Goal: Find specific page/section: Find specific page/section

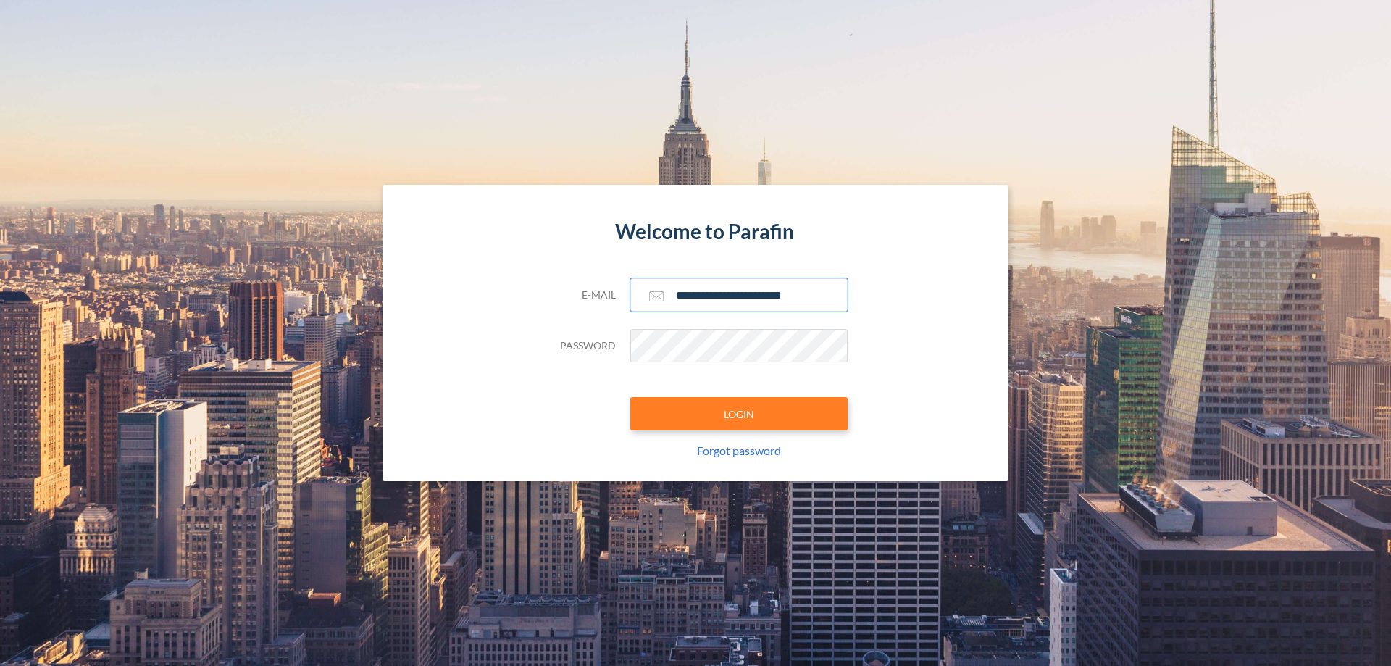
type input "**********"
click at [739, 414] on button "LOGIN" at bounding box center [738, 413] width 217 height 33
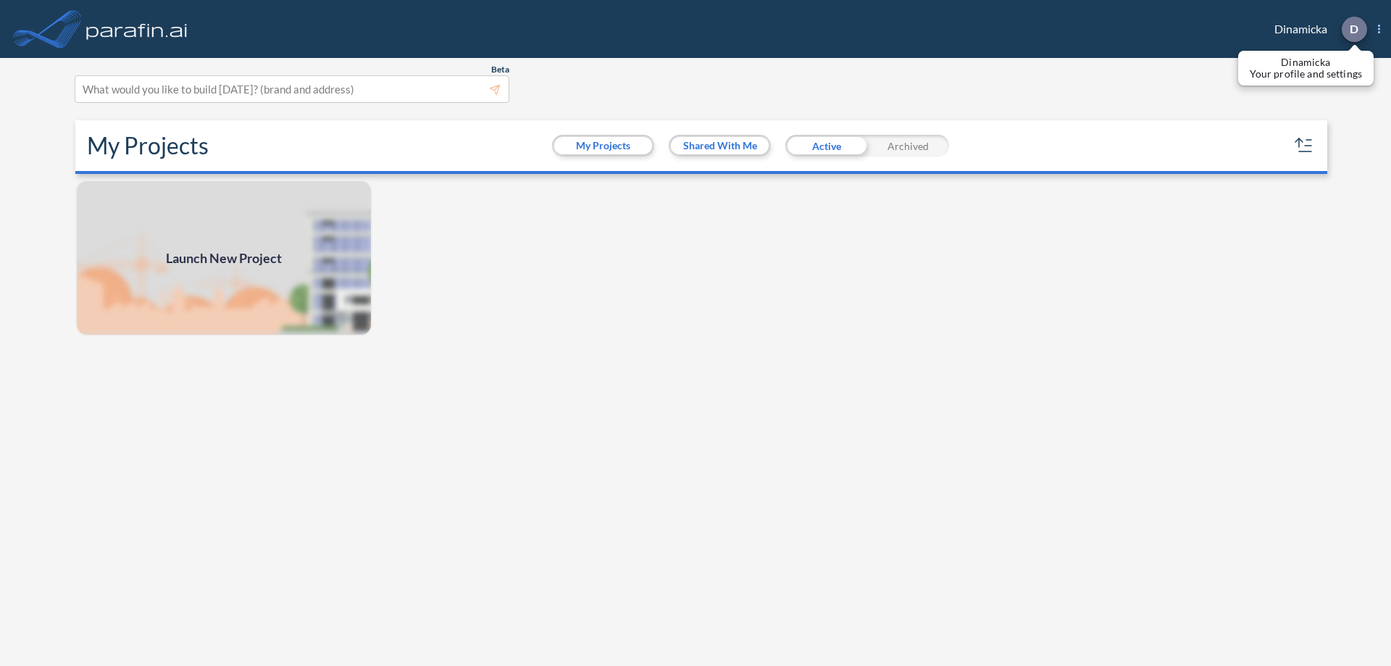
click at [1353, 29] on p "D" at bounding box center [1354, 28] width 9 height 13
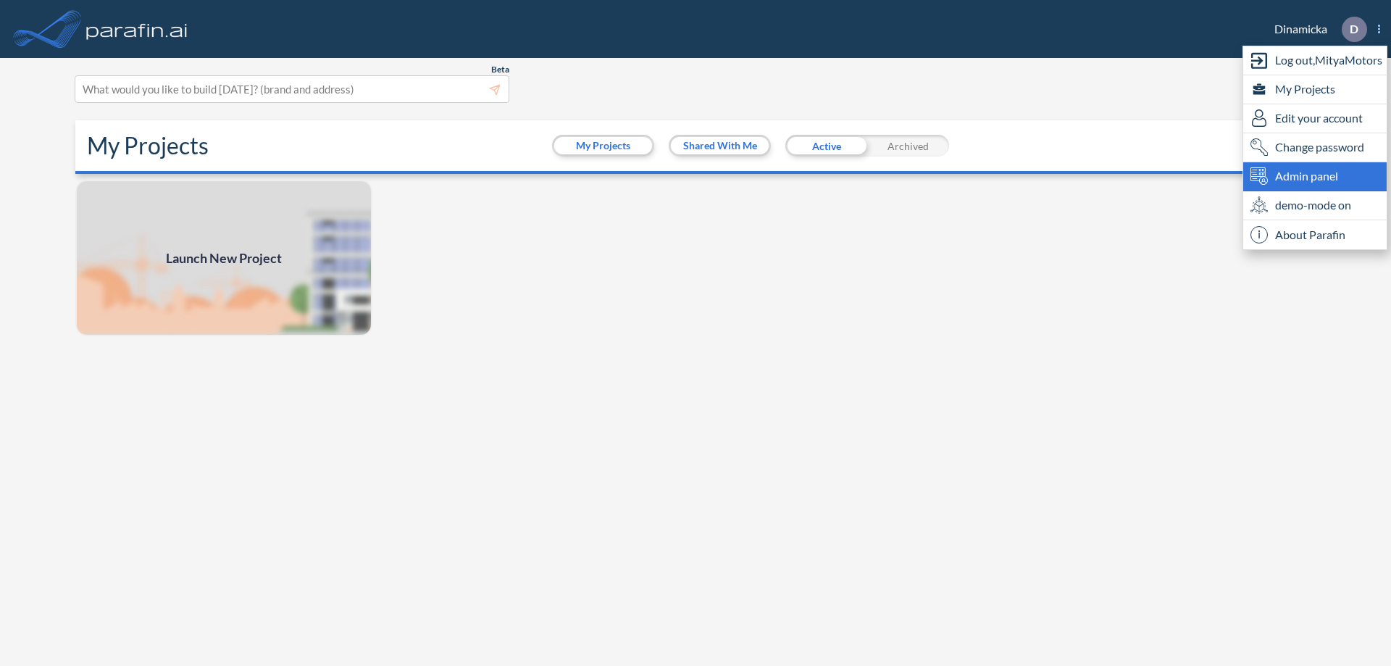
click at [1315, 176] on span "Admin panel" at bounding box center [1306, 175] width 63 height 17
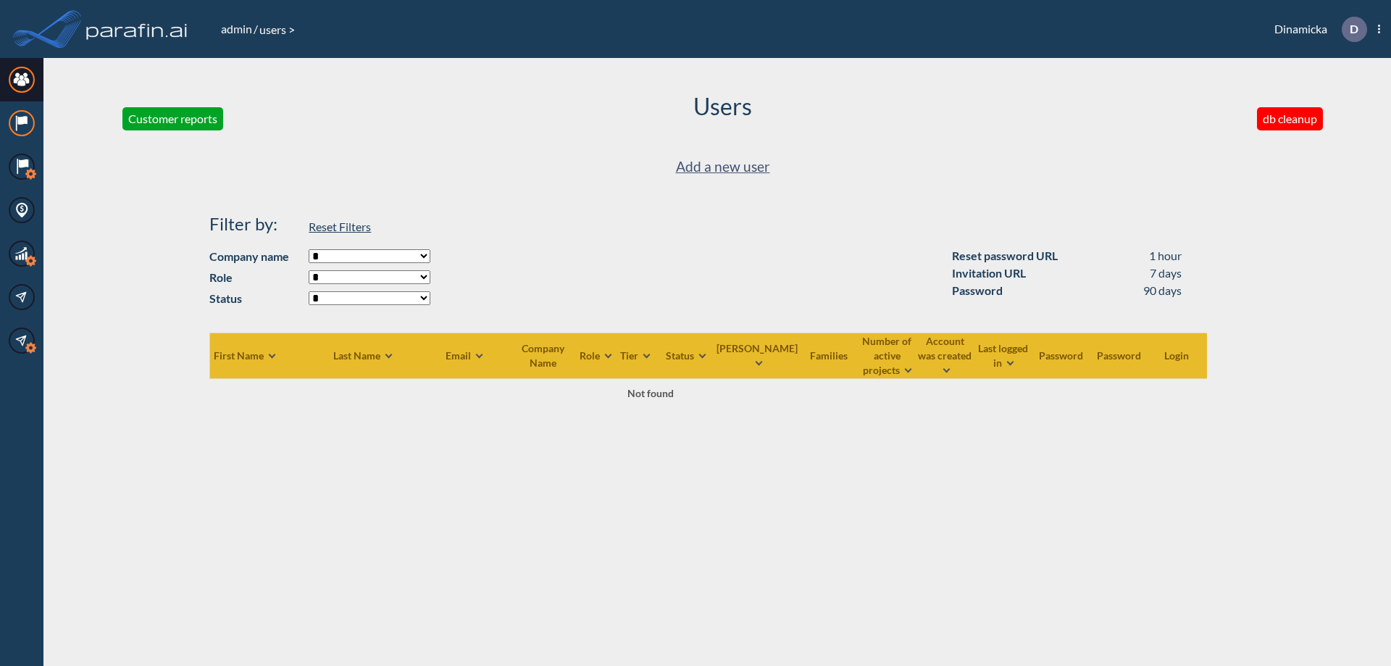
click at [22, 123] on icon at bounding box center [21, 120] width 9 height 9
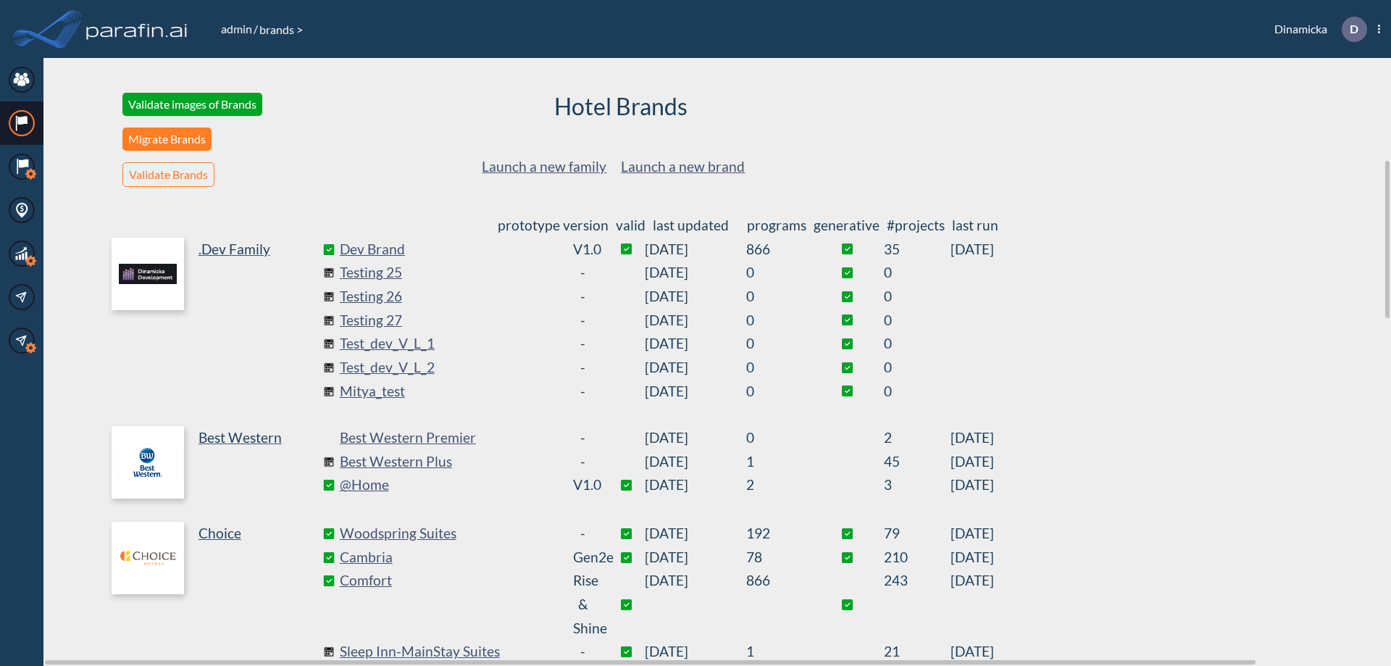
scroll to position [392, 0]
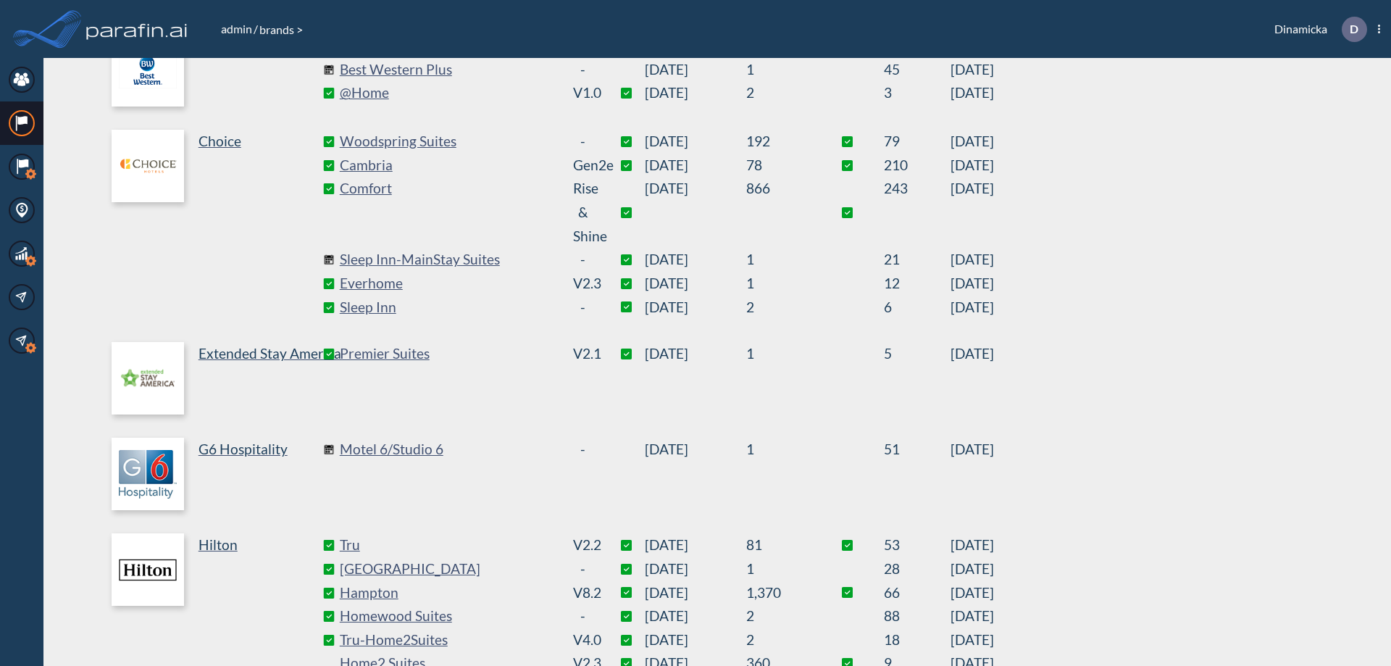
click at [448, 70] on link "Best Western Plus" at bounding box center [448, 70] width 217 height 24
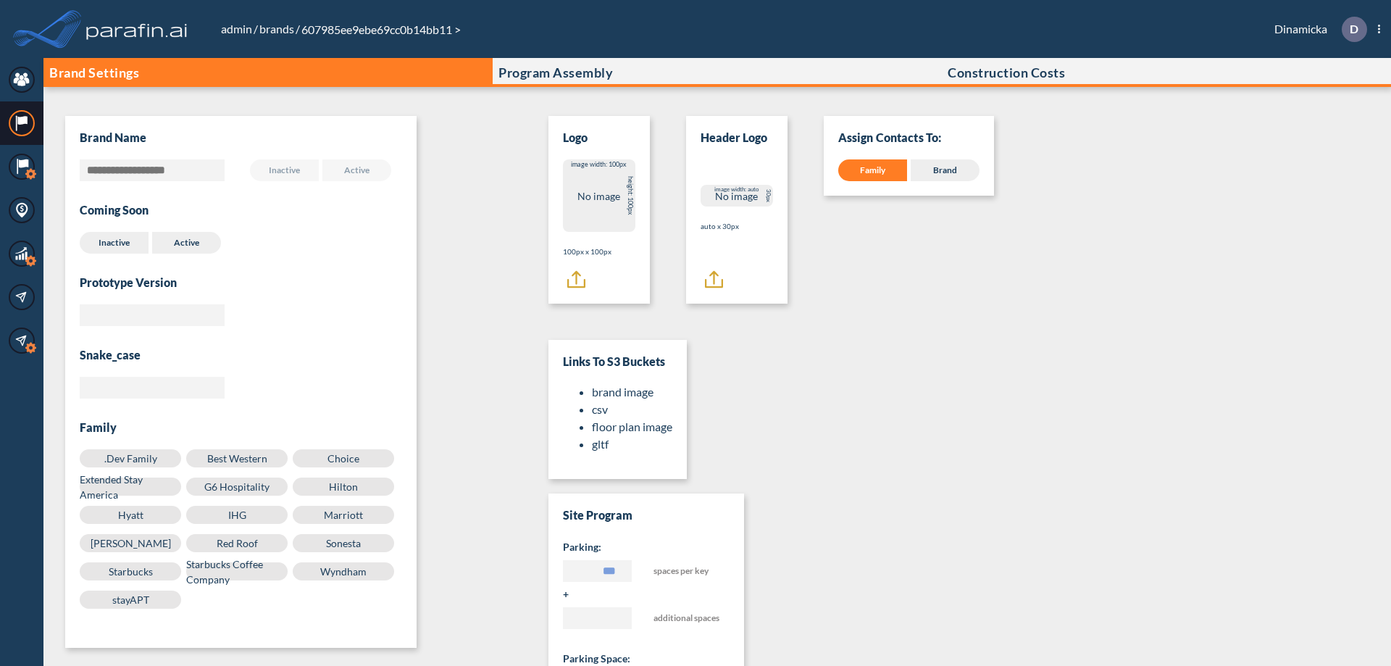
scroll to position [14, 0]
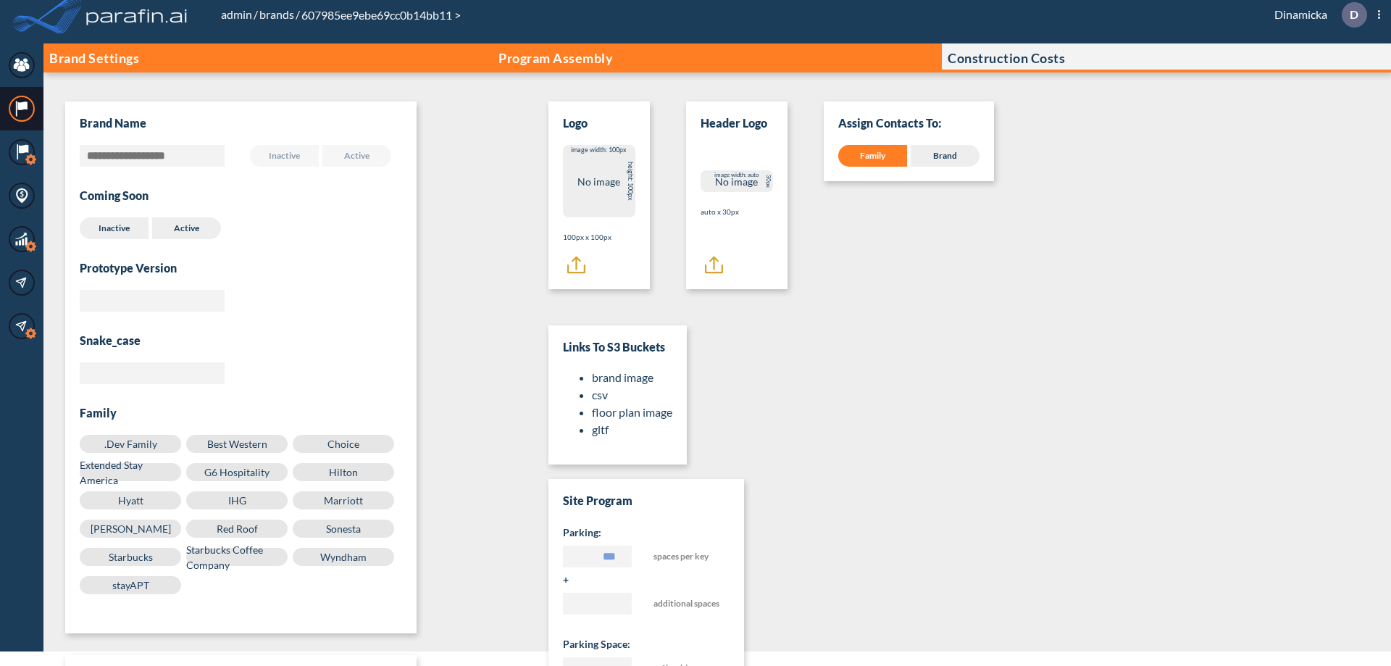
click at [556, 58] on p "Program Assembly" at bounding box center [555, 58] width 114 height 14
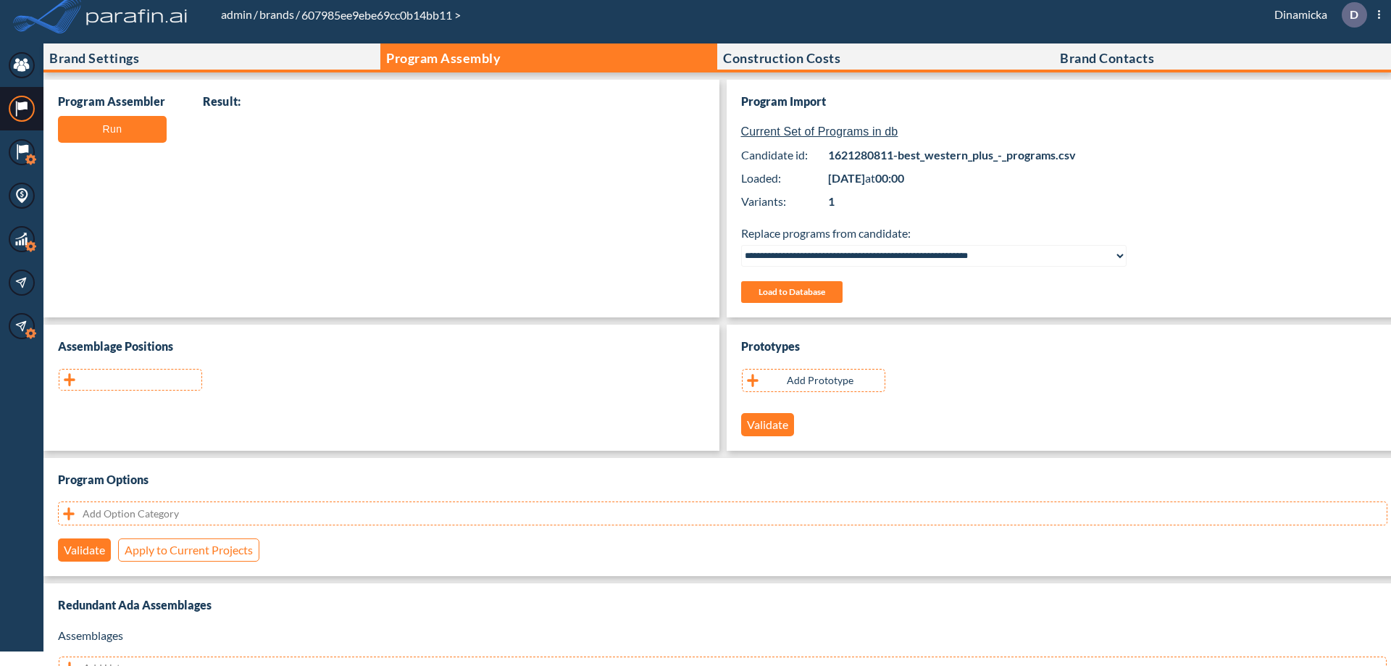
scroll to position [289, 0]
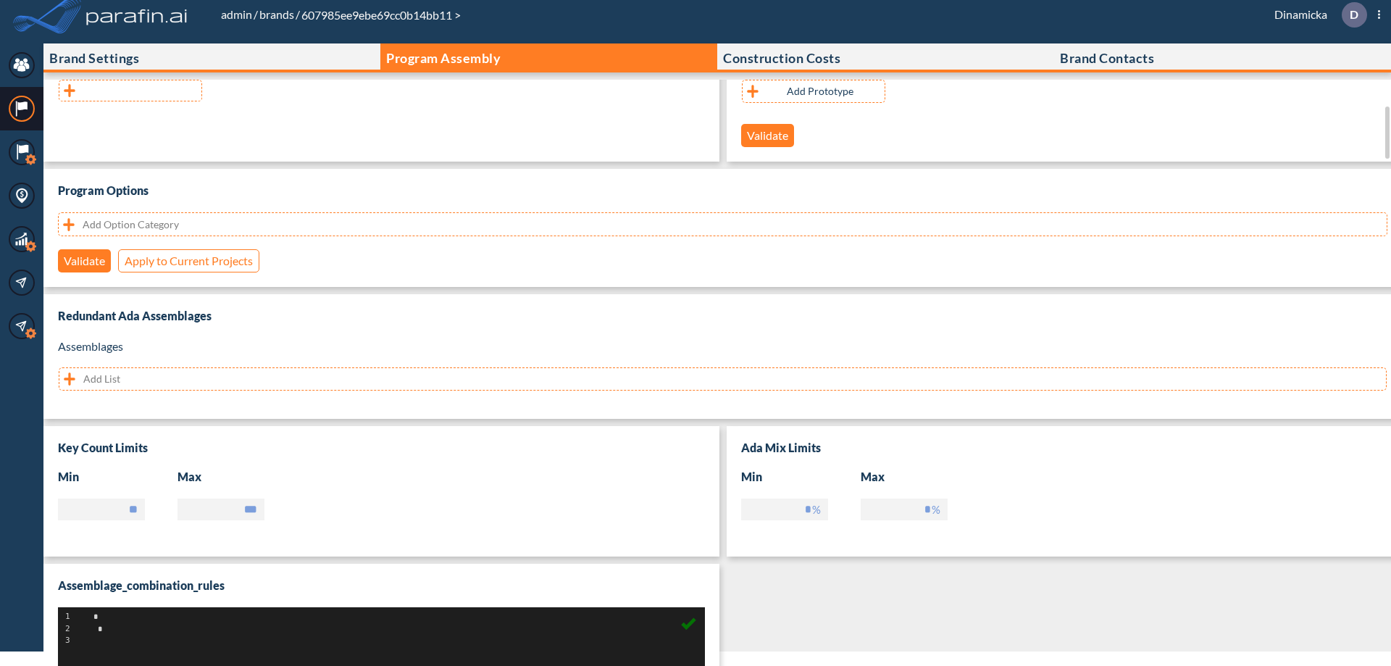
click at [130, 91] on button "button" at bounding box center [130, 91] width 143 height 22
